Goal: Check status: Check status

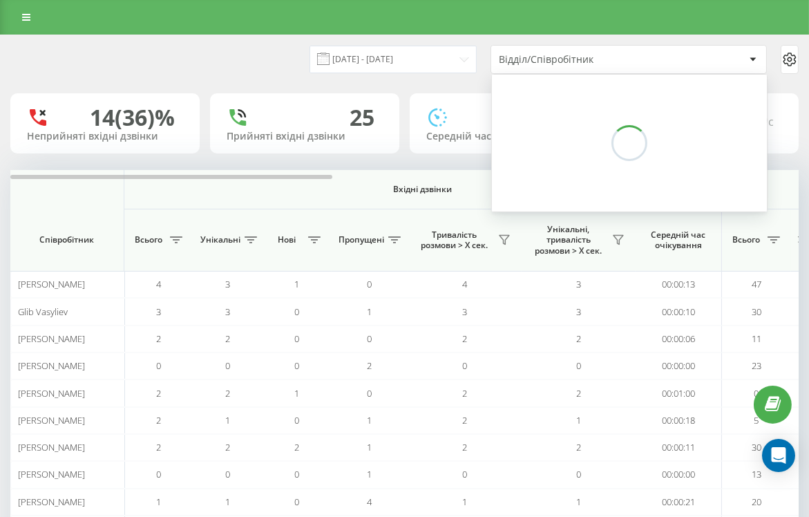
click at [662, 64] on div "Відділ/Співробітник" at bounding box center [581, 60] width 165 height 12
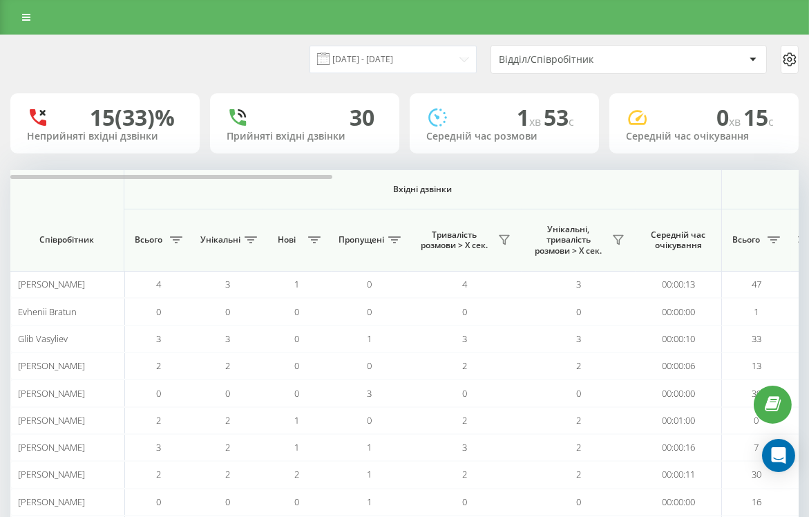
click at [476, 79] on div "20.08.2025 - 20.08.2025 Відділ/Співробітник" at bounding box center [405, 59] width 808 height 48
click at [540, 57] on div "Відділ/Співробітник" at bounding box center [581, 60] width 165 height 12
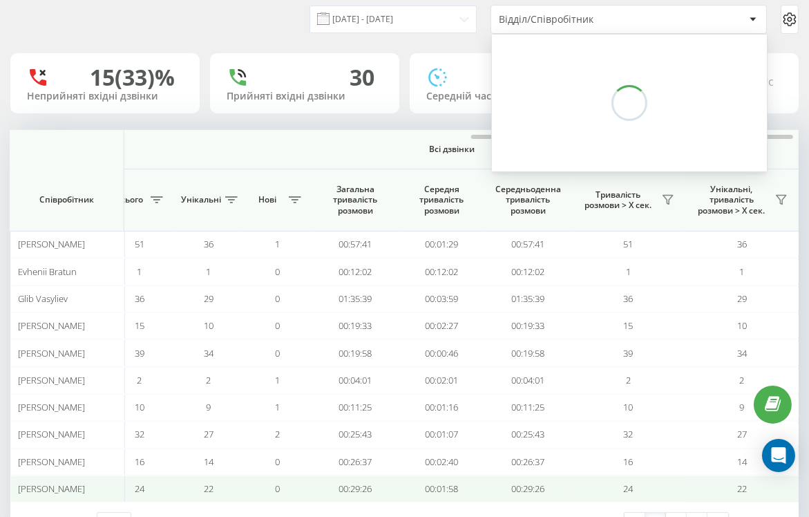
scroll to position [0, 1131]
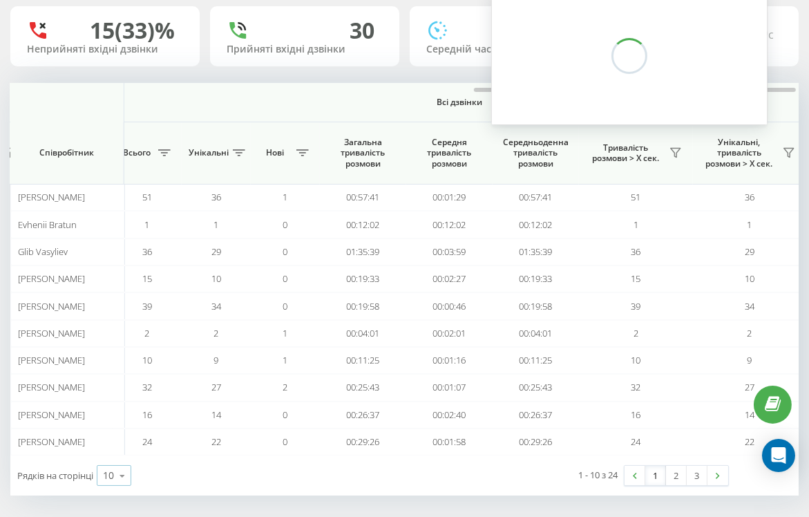
click at [110, 475] on div "10" at bounding box center [108, 475] width 11 height 14
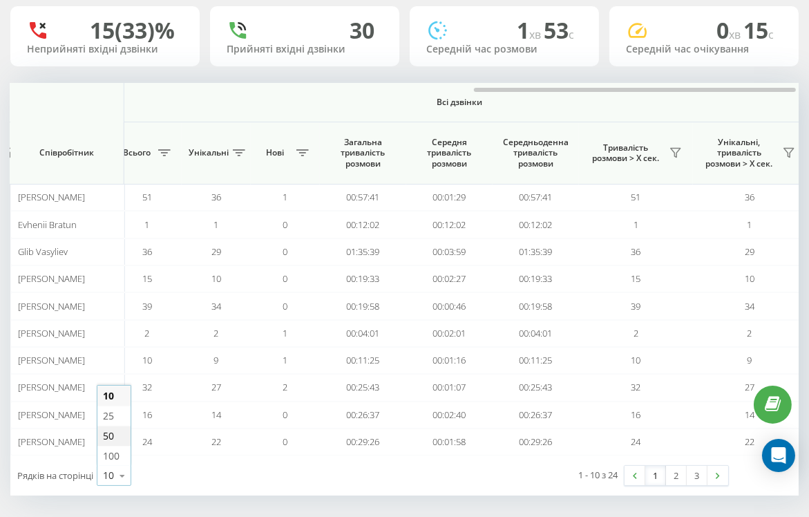
click at [121, 429] on div "50" at bounding box center [113, 436] width 33 height 20
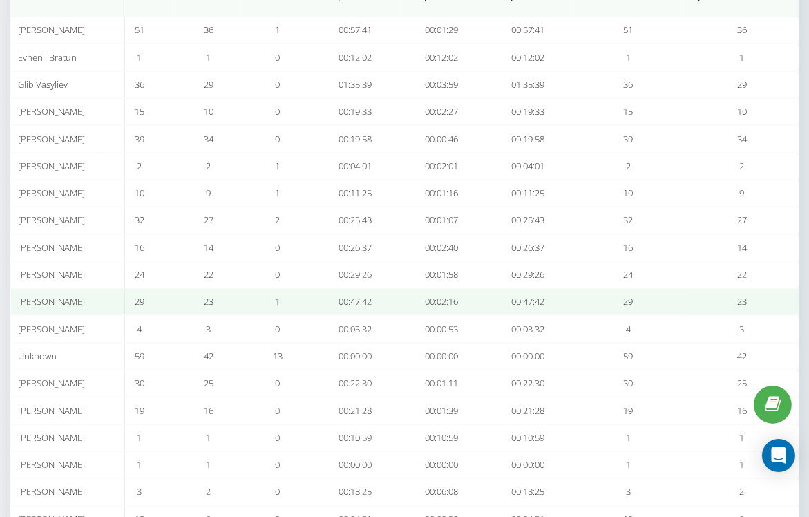
scroll to position [0, 1129]
